Goal: Information Seeking & Learning: Learn about a topic

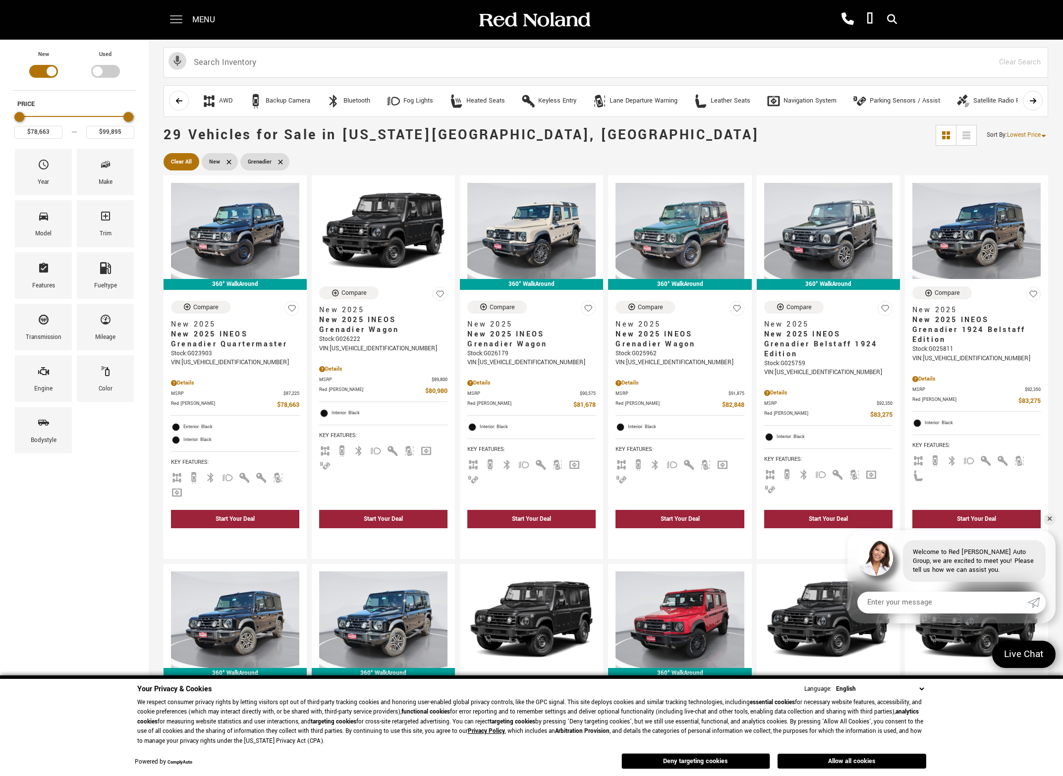
click at [175, 15] on span at bounding box center [176, 20] width 12 height 40
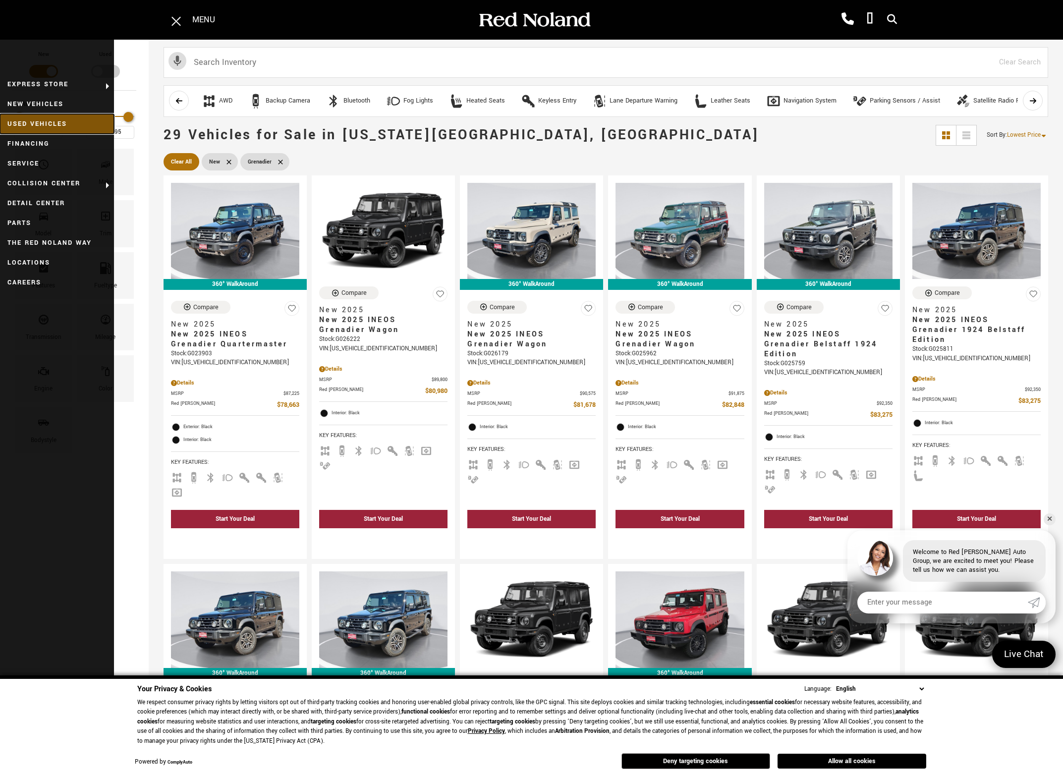
click at [45, 123] on link "Used Vehicles" at bounding box center [57, 124] width 114 height 20
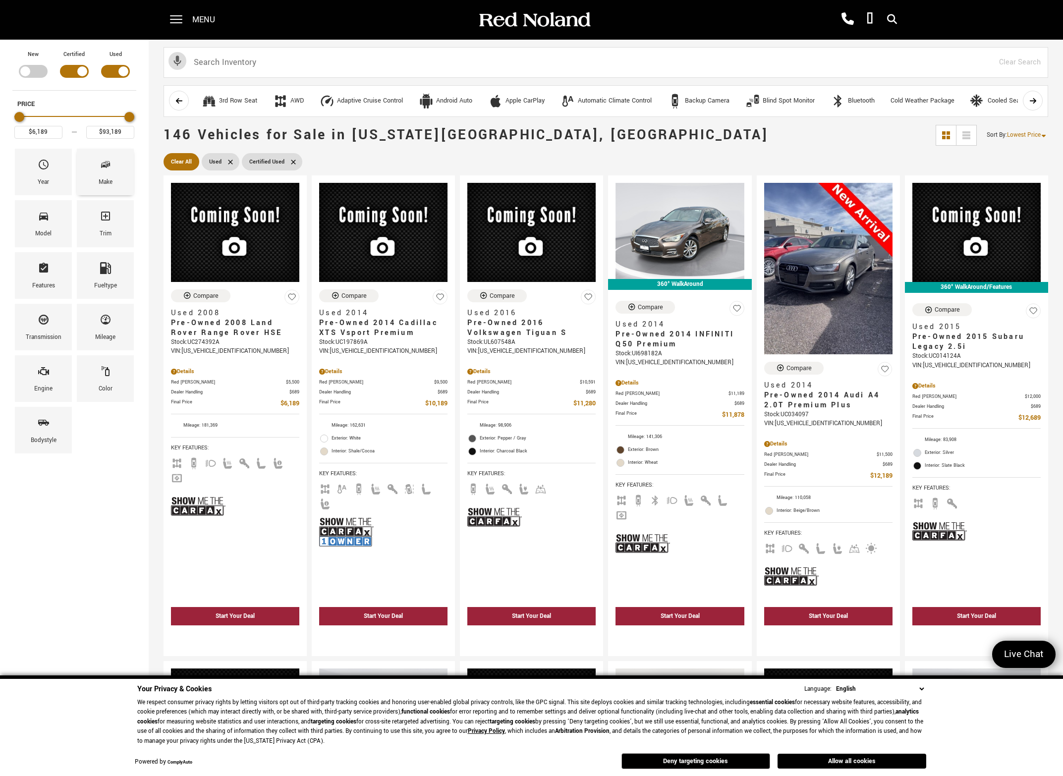
click at [107, 183] on div "Make" at bounding box center [106, 182] width 14 height 11
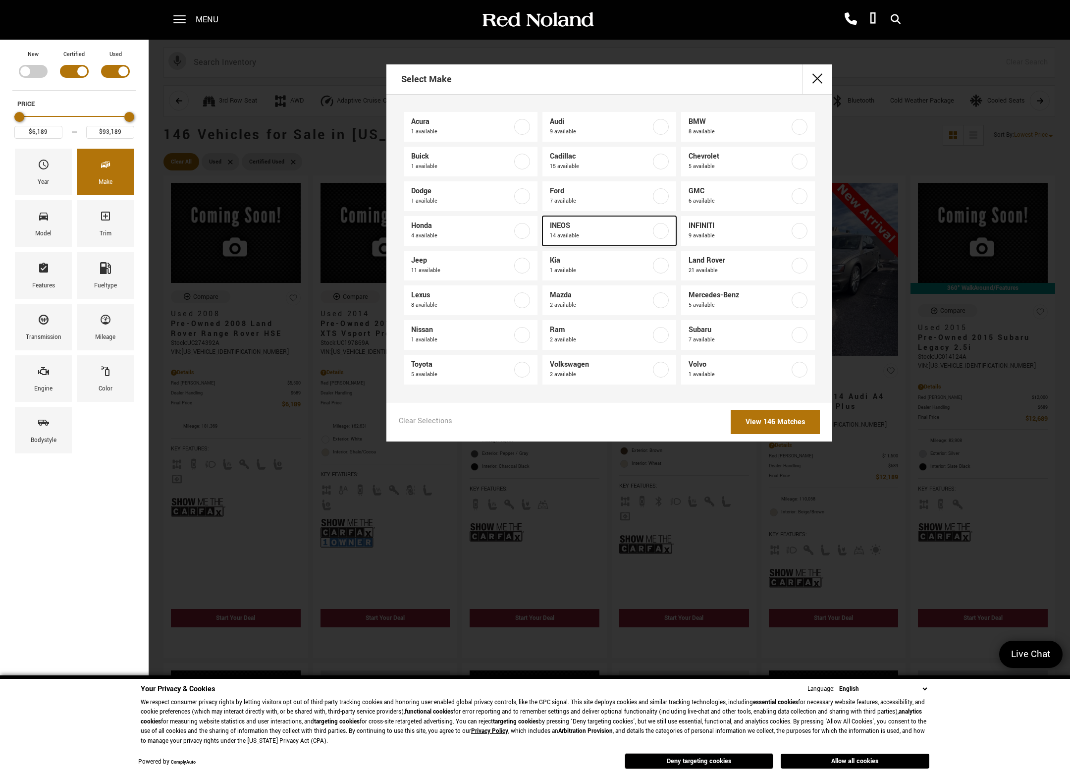
drag, startPoint x: 585, startPoint y: 233, endPoint x: 592, endPoint y: 242, distance: 11.4
click at [585, 233] on span "14 available" at bounding box center [600, 236] width 101 height 10
type input "$67,688"
type input "$92,688"
checkbox input "true"
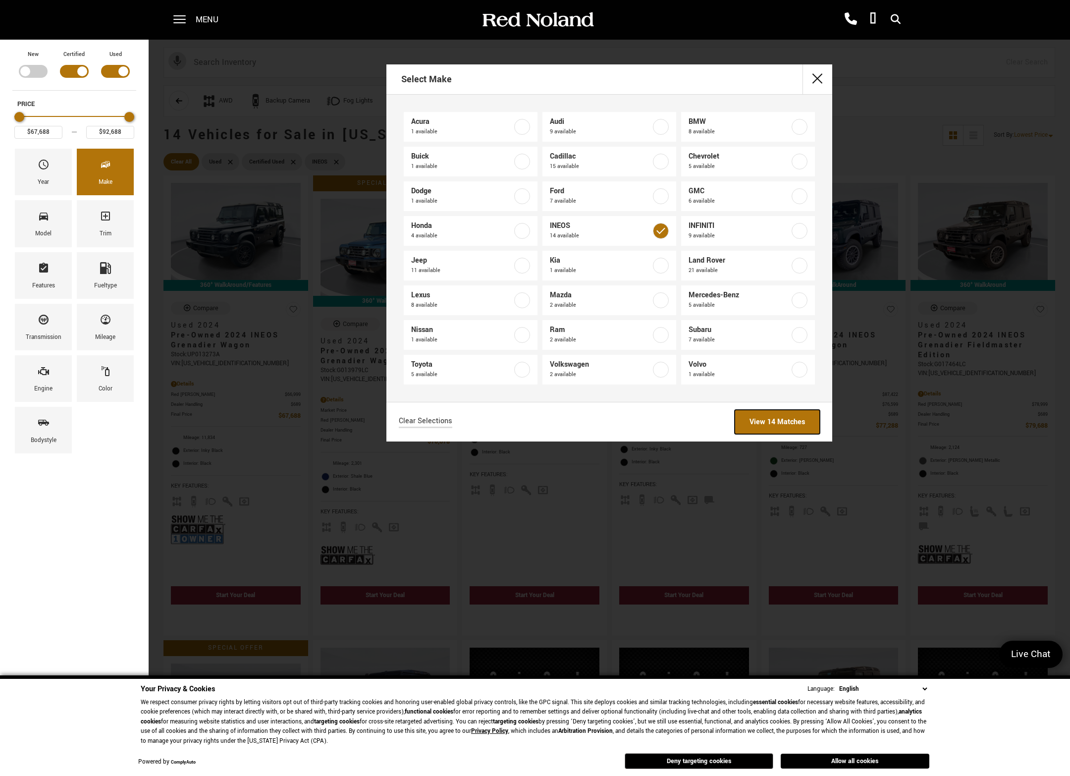
click at [765, 423] on link "View 14 Matches" at bounding box center [777, 422] width 85 height 24
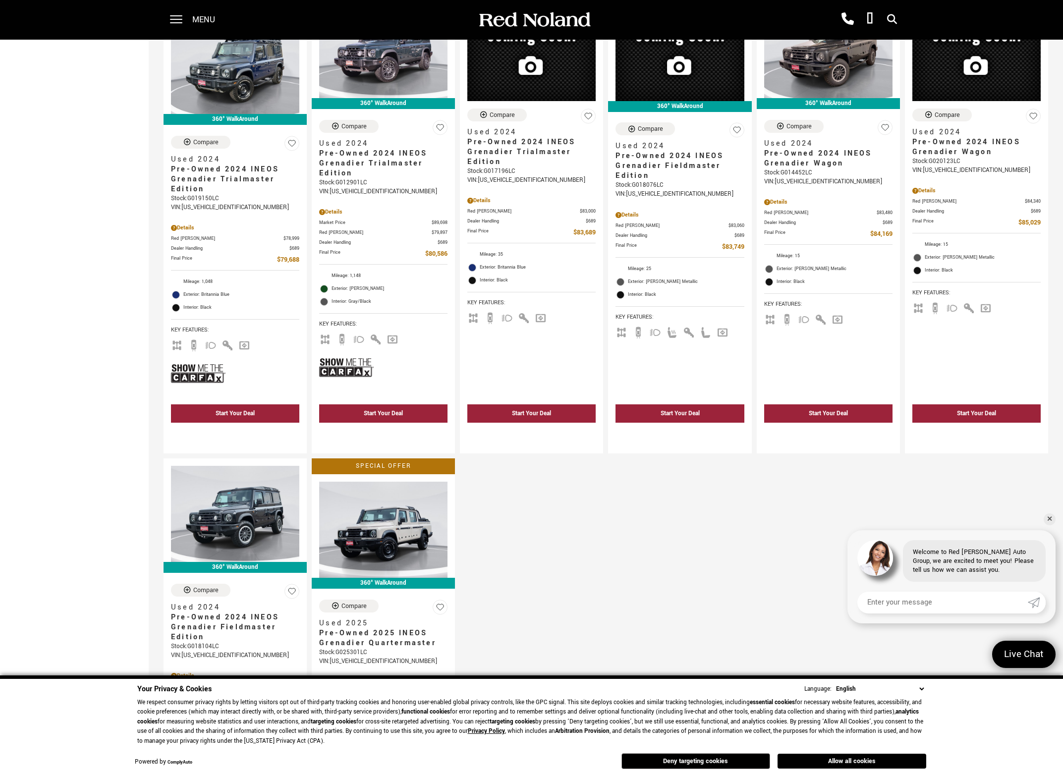
scroll to position [595, 0]
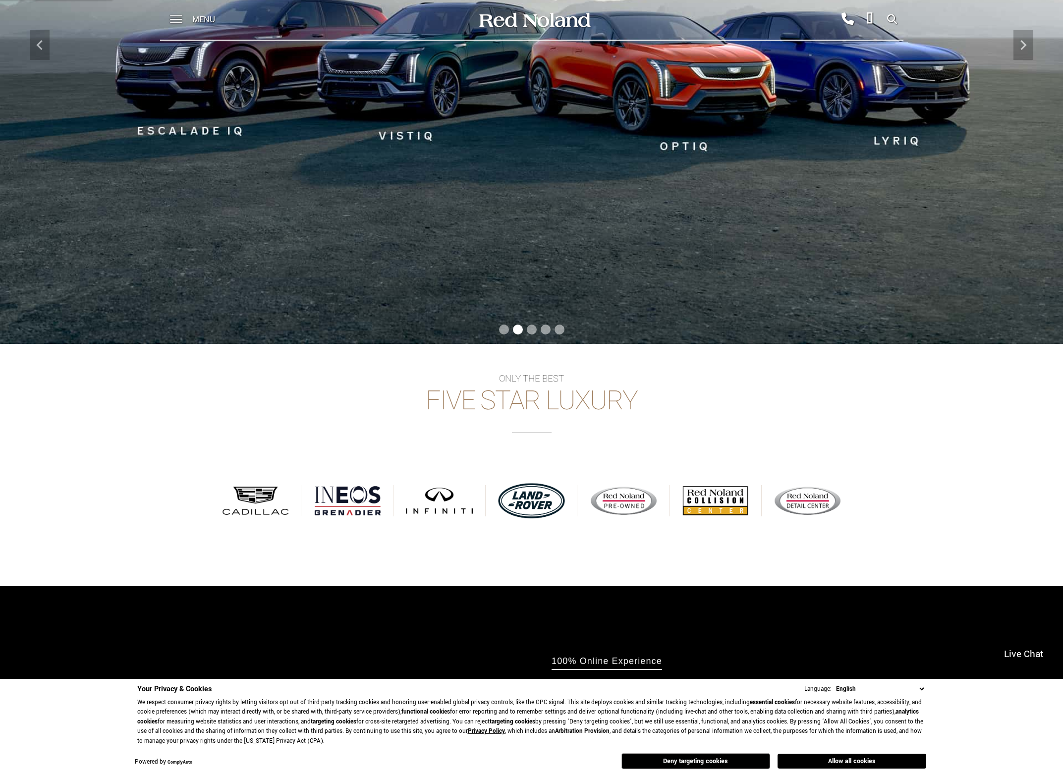
scroll to position [248, 0]
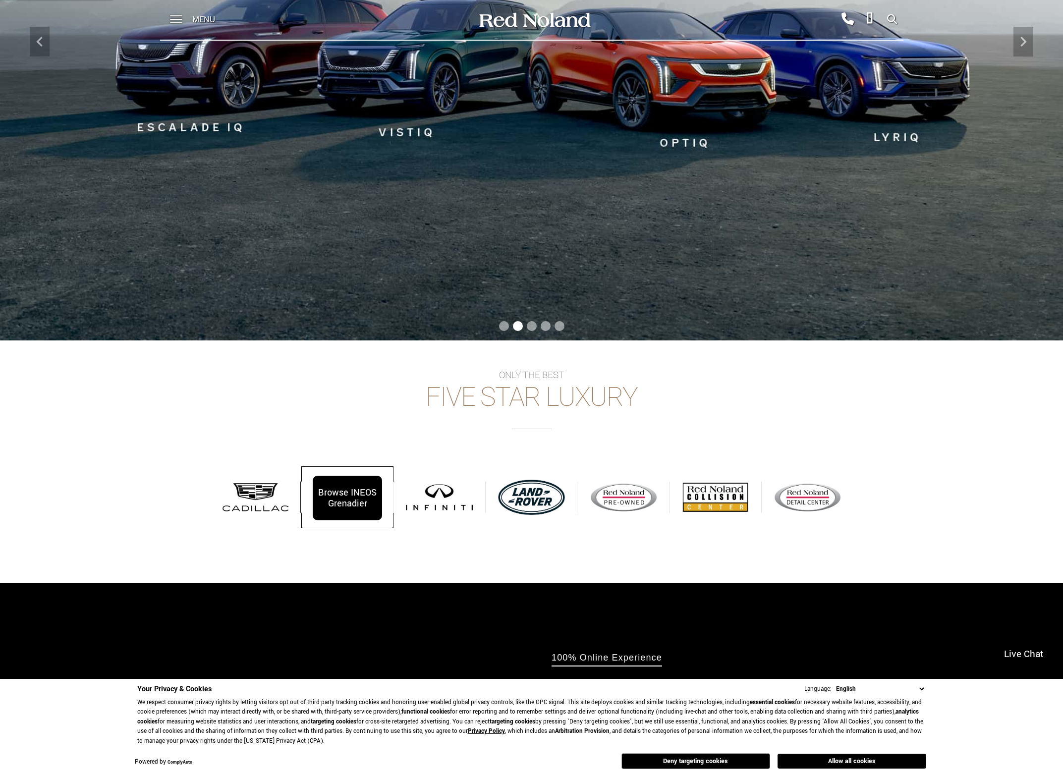
click at [326, 494] on div "Browse INEOS Grenadier" at bounding box center [347, 498] width 69 height 45
